Goal: Information Seeking & Learning: Learn about a topic

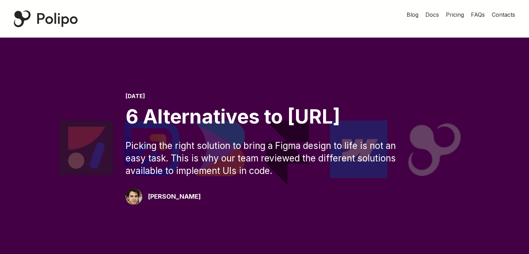
click at [449, 16] on span "Pricing" at bounding box center [455, 14] width 18 height 7
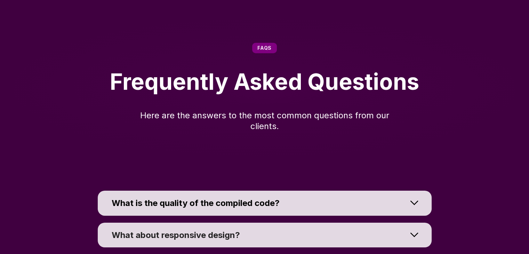
scroll to position [5073, 0]
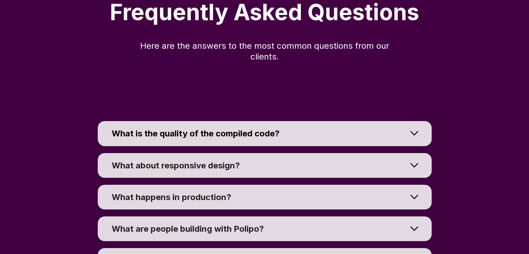
click at [416, 135] on div at bounding box center [414, 133] width 35 height 31
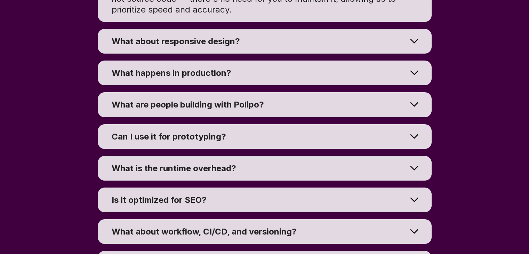
scroll to position [5282, 0]
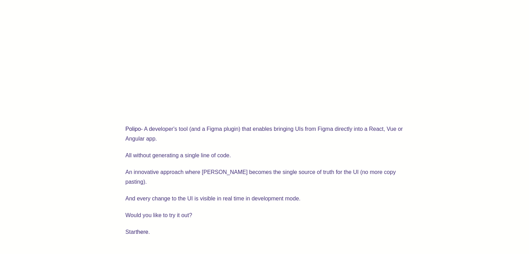
scroll to position [1705, 0]
